Goal: Information Seeking & Learning: Learn about a topic

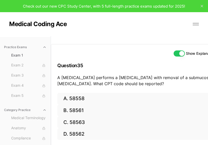
scroll to position [51, 41]
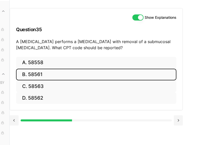
click at [157, 69] on button "B. 58561" at bounding box center [96, 75] width 160 height 12
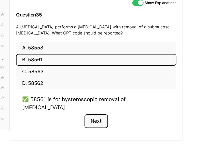
click at [99, 115] on button "Next" at bounding box center [95, 122] width 23 height 14
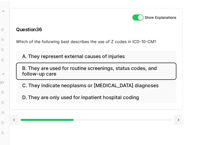
click at [102, 63] on button "B. They are used for routine screenings, status codes, and follow-up care" at bounding box center [96, 71] width 160 height 17
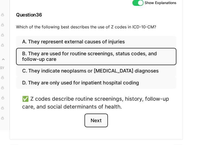
click at [103, 119] on button "Next" at bounding box center [95, 121] width 23 height 14
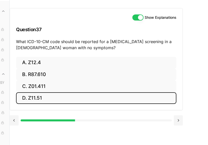
click at [86, 93] on button "D. Z11.51" at bounding box center [96, 99] width 160 height 12
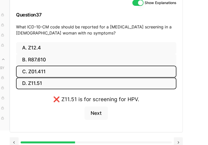
click at [84, 67] on button "C. Z01.411" at bounding box center [96, 72] width 160 height 12
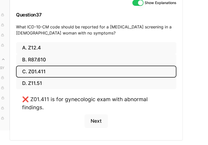
click at [84, 67] on button "C. Z01.411" at bounding box center [96, 72] width 160 height 12
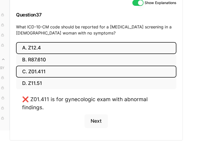
click at [86, 48] on button "A. Z12.4" at bounding box center [96, 48] width 160 height 12
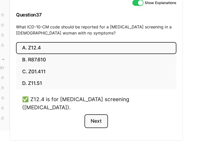
click at [97, 115] on button "Next" at bounding box center [95, 122] width 23 height 14
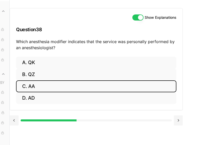
click at [79, 81] on button "C. AA" at bounding box center [96, 87] width 160 height 12
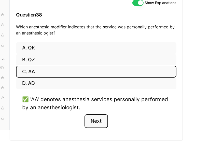
click at [90, 124] on button "Next" at bounding box center [95, 122] width 23 height 14
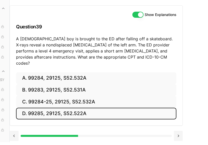
click at [86, 108] on button "D. 99285, 29125, S52.522A" at bounding box center [96, 114] width 160 height 12
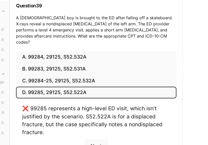
scroll to position [61, 41]
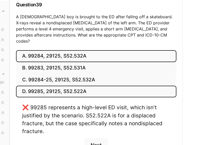
click at [73, 52] on button "A. 99284, 29125, S52.532A" at bounding box center [96, 56] width 160 height 12
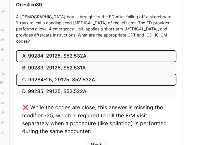
click at [50, 76] on button "C. 99284-25, 29125, S52.532A" at bounding box center [96, 80] width 160 height 12
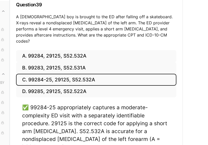
click at [139, 138] on div "✅ 99284-25 appropriately captures a moderate-complexity ED visit with a separat…" at bounding box center [96, 139] width 160 height 70
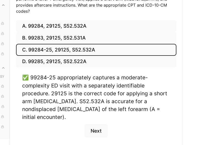
scroll to position [91, 41]
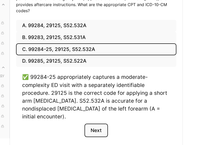
click at [91, 124] on button "Next" at bounding box center [95, 131] width 23 height 14
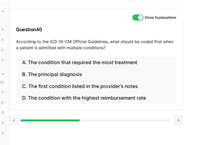
click at [16, 116] on button at bounding box center [14, 121] width 9 height 10
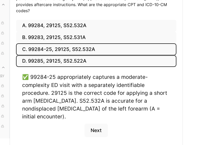
click at [51, 55] on button "D. 99285, 29125, S52.522A" at bounding box center [96, 61] width 160 height 12
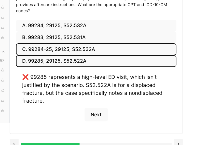
click at [61, 43] on button "C. 99284-25, 29125, S52.532A" at bounding box center [96, 49] width 160 height 12
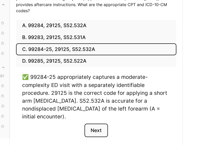
click at [106, 124] on button "Next" at bounding box center [95, 131] width 23 height 14
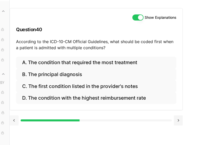
click at [16, 116] on button at bounding box center [14, 121] width 9 height 10
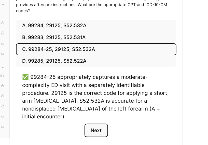
click at [98, 124] on button "Next" at bounding box center [95, 131] width 23 height 14
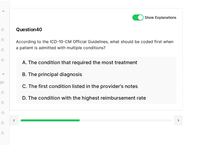
click at [119, 92] on div "Show Explanations Question 40 According to the ICD-10-CM Official Guidelines, w…" at bounding box center [109, 72] width 198 height 145
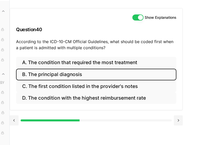
click at [66, 69] on button "B. The principal diagnosis" at bounding box center [96, 75] width 160 height 12
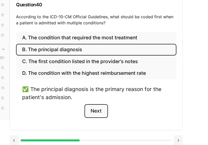
click at [91, 110] on button "Next" at bounding box center [95, 111] width 23 height 14
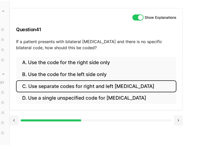
click at [70, 81] on button "C. Use separate codes for right and left [MEDICAL_DATA]" at bounding box center [96, 87] width 160 height 12
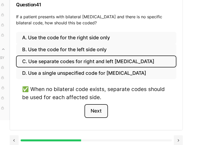
click at [100, 111] on button "Next" at bounding box center [95, 111] width 23 height 14
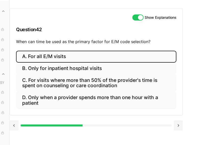
click at [82, 51] on button "A. For all E/M visits" at bounding box center [96, 57] width 160 height 12
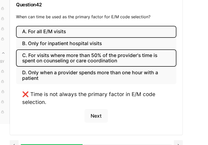
click at [86, 55] on button "C. For visits where more than 50% of the provider's time is spent on counseling…" at bounding box center [96, 58] width 160 height 17
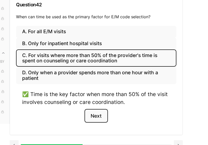
click at [99, 114] on button "Next" at bounding box center [95, 116] width 23 height 14
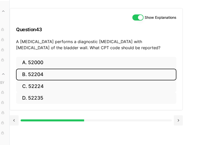
click at [101, 69] on button "B. 52204" at bounding box center [96, 75] width 160 height 12
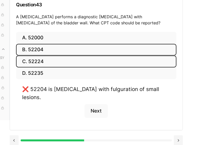
click at [80, 59] on button "C. 52224" at bounding box center [96, 62] width 160 height 12
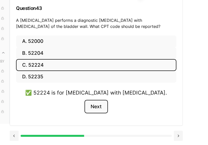
click at [91, 104] on button "Next" at bounding box center [95, 107] width 23 height 14
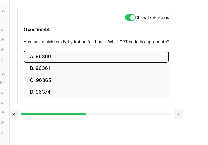
click at [76, 51] on button "A. 96360" at bounding box center [96, 57] width 145 height 12
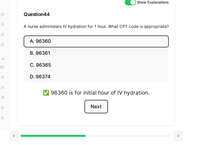
click at [96, 101] on button "Next" at bounding box center [95, 107] width 23 height 14
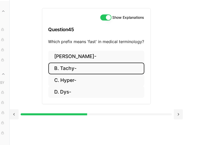
click at [82, 63] on button "B. Tachy-" at bounding box center [96, 69] width 96 height 12
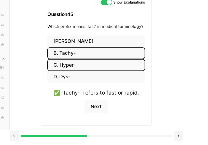
click at [72, 59] on button "C. Hyper-" at bounding box center [96, 65] width 98 height 12
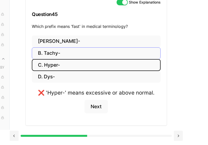
drag, startPoint x: 72, startPoint y: 56, endPoint x: 72, endPoint y: 43, distance: 12.7
click at [72, 43] on div "[PERSON_NAME]- B. Tachy- C. Hyper- D. Dys-" at bounding box center [96, 60] width 129 height 48
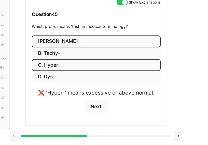
click at [71, 36] on button "[PERSON_NAME]-" at bounding box center [96, 42] width 129 height 12
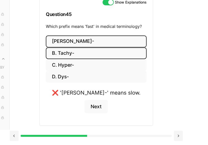
click at [73, 48] on button "B. Tachy-" at bounding box center [96, 54] width 101 height 12
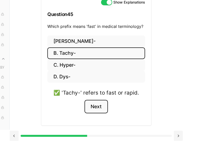
click at [98, 100] on button "Next" at bounding box center [95, 107] width 23 height 14
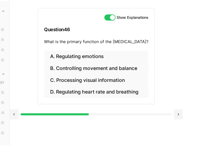
click at [136, 111] on div "Show Explanations Question 46 What is the primary function of the [MEDICAL_DATA…" at bounding box center [109, 72] width 198 height 145
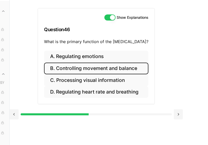
click at [128, 63] on button "B. Controlling movement and balance" at bounding box center [96, 69] width 104 height 12
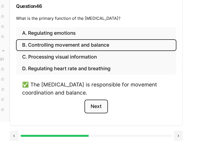
click at [100, 104] on button "Next" at bounding box center [95, 107] width 23 height 14
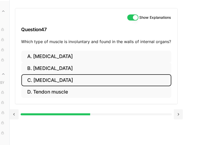
click at [63, 74] on button "C. [MEDICAL_DATA]" at bounding box center [96, 80] width 150 height 12
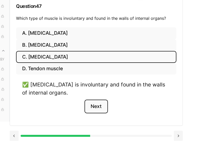
click at [92, 105] on button "Next" at bounding box center [95, 107] width 23 height 14
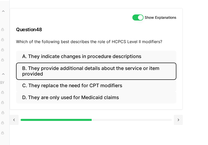
click at [112, 63] on button "B. They provide additional details about the service or item provided" at bounding box center [96, 71] width 160 height 17
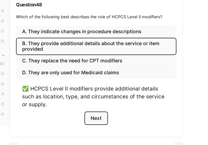
click at [99, 118] on button "Next" at bounding box center [95, 119] width 23 height 14
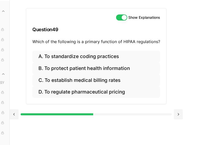
click at [99, 117] on div "Show Explanations Question 49 Which of the following is a primary function of H…" at bounding box center [109, 72] width 198 height 145
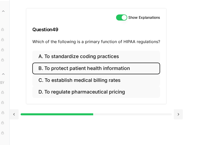
click at [83, 63] on button "B. To protect patient health information" at bounding box center [96, 69] width 128 height 12
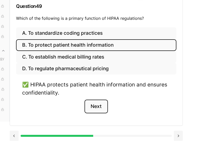
click at [92, 106] on button "Next" at bounding box center [95, 107] width 23 height 14
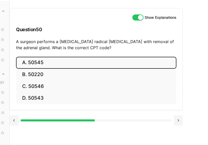
click at [98, 57] on button "A. 50545" at bounding box center [96, 63] width 160 height 12
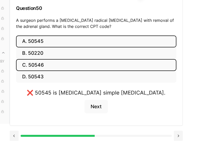
click at [96, 59] on button "C. 50546" at bounding box center [96, 65] width 160 height 12
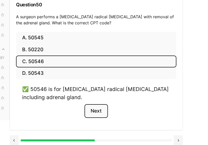
click at [101, 107] on button "Next" at bounding box center [95, 111] width 23 height 14
